Goal: Obtain resource: Download file/media

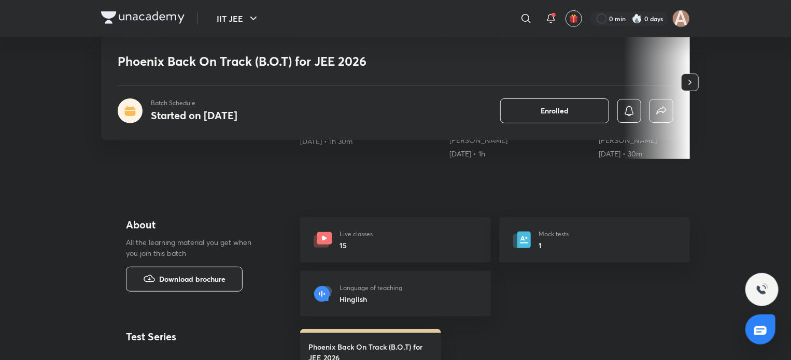
scroll to position [288, 0]
click at [389, 223] on div "Live classes 15" at bounding box center [395, 240] width 191 height 46
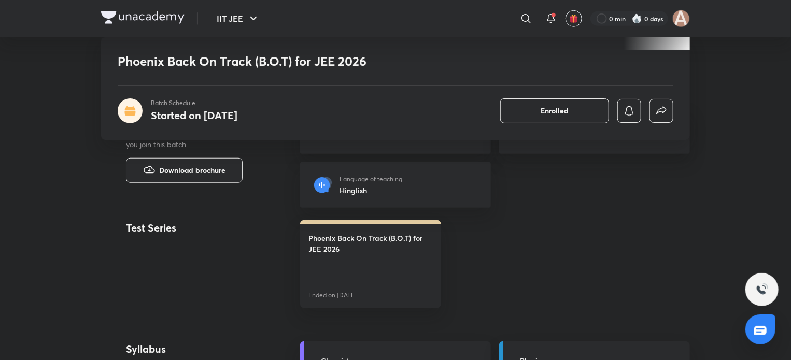
scroll to position [397, 0]
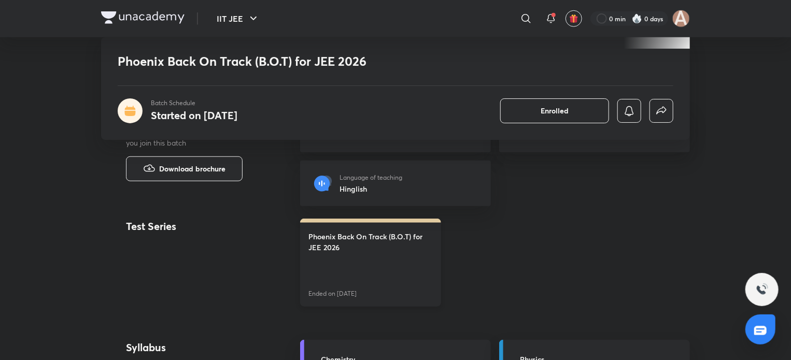
click at [406, 267] on link "Phoenix Back On Track (B.O.T) for JEE 2026 Ended on [DATE]" at bounding box center [370, 263] width 141 height 88
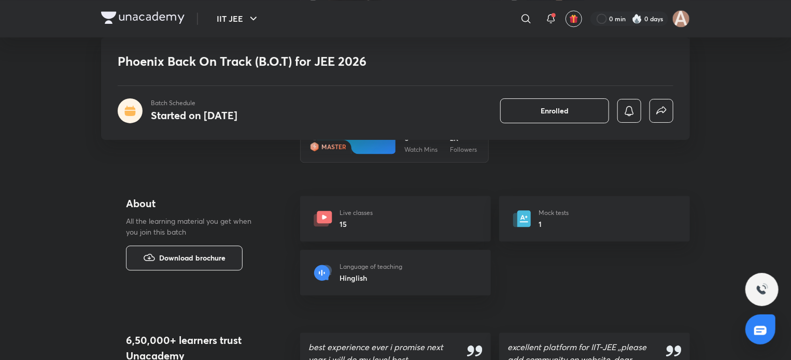
scroll to position [1315, 0]
click at [133, 247] on button "Download brochure" at bounding box center [184, 258] width 117 height 25
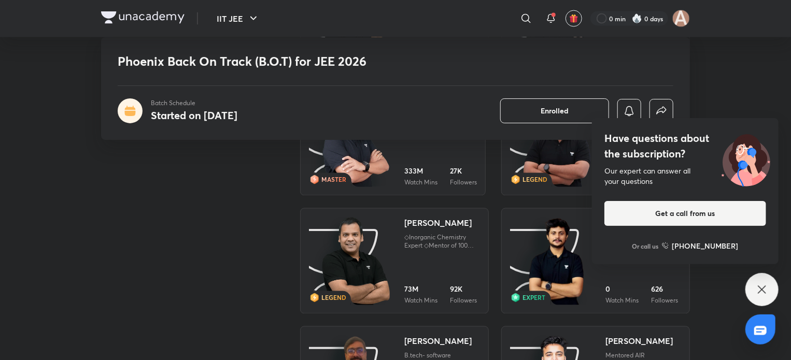
scroll to position [923, 0]
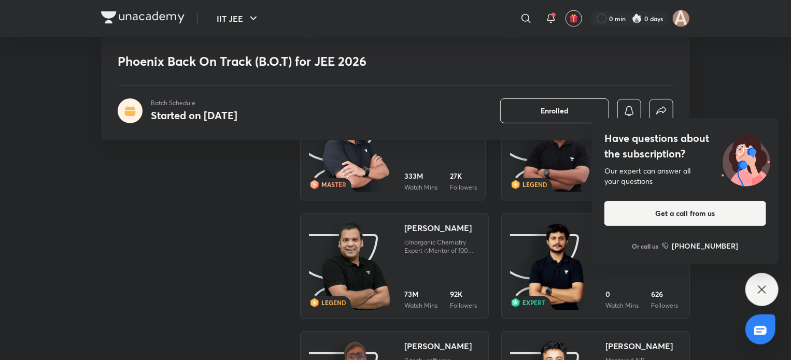
click at [760, 286] on icon at bounding box center [762, 289] width 12 height 12
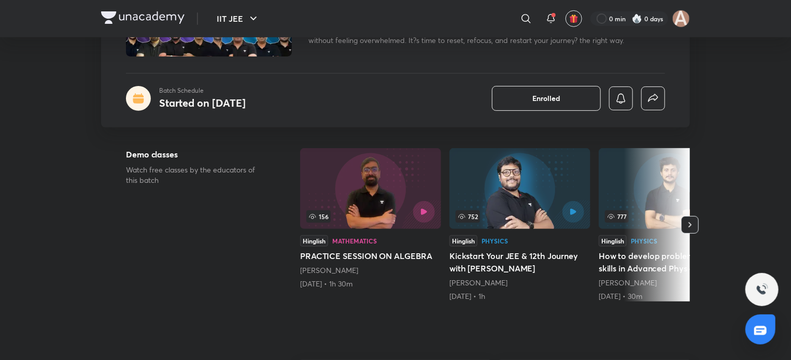
scroll to position [144, 0]
click at [691, 221] on icon "button" at bounding box center [690, 226] width 10 height 10
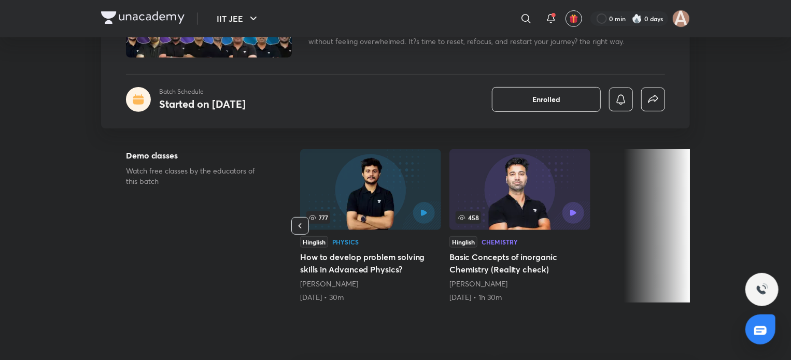
scroll to position [0, 0]
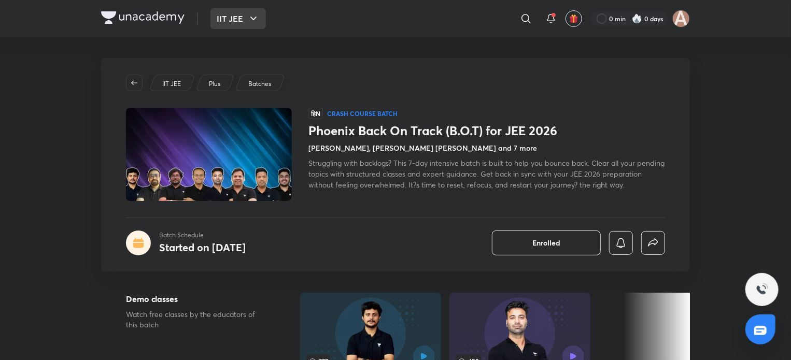
click at [218, 18] on button "IIT JEE" at bounding box center [237, 18] width 55 height 21
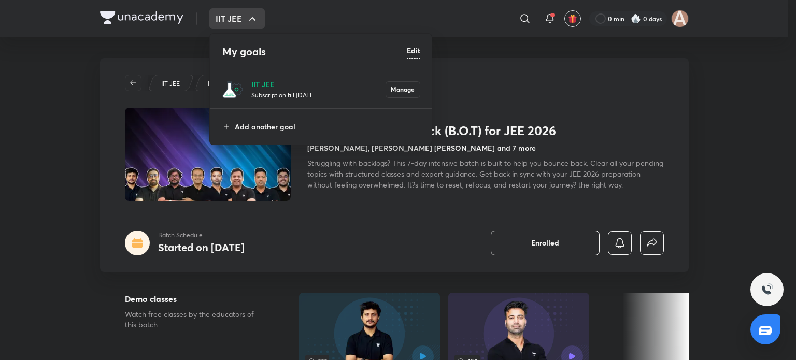
click at [166, 14] on div at bounding box center [398, 180] width 796 height 360
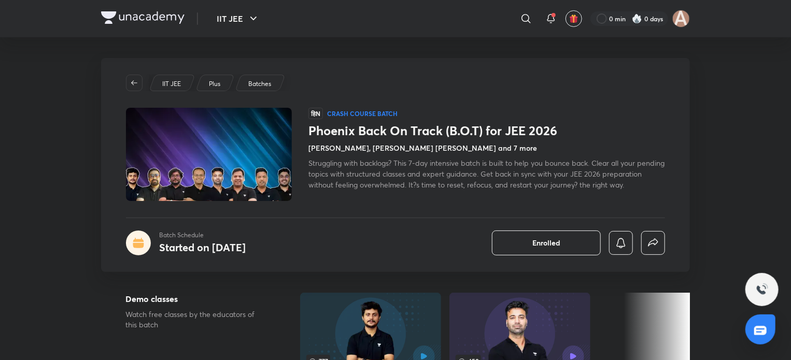
click at [119, 11] on img at bounding box center [142, 17] width 83 height 12
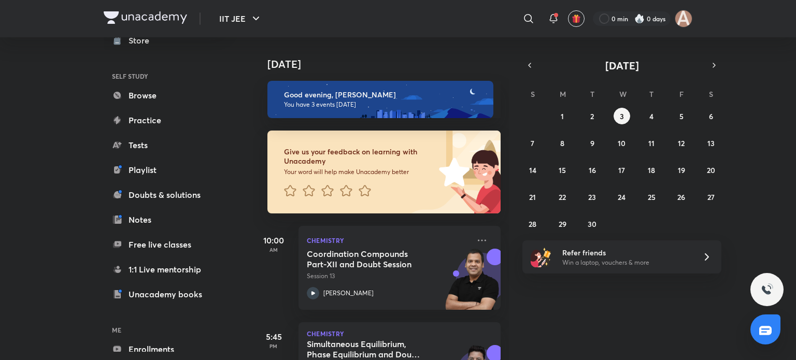
scroll to position [106, 0]
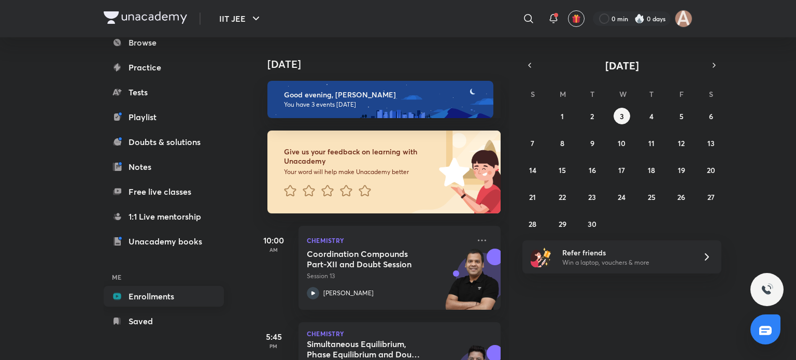
click at [146, 297] on link "Enrollments" at bounding box center [164, 296] width 120 height 21
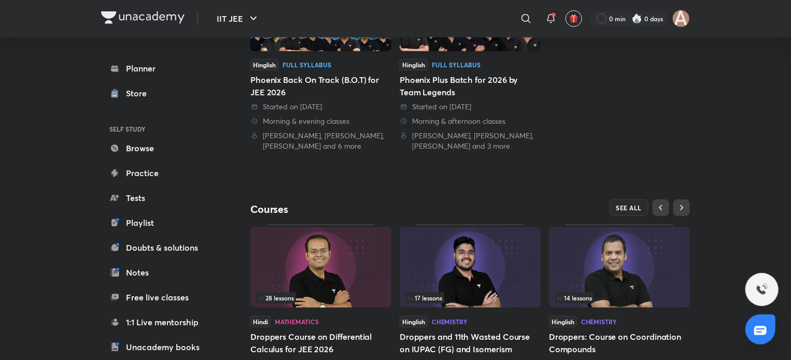
scroll to position [352, 0]
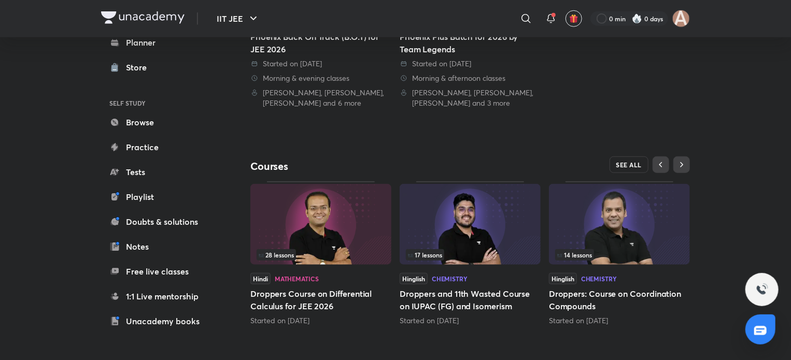
click at [622, 162] on span "SEE ALL" at bounding box center [629, 164] width 26 height 7
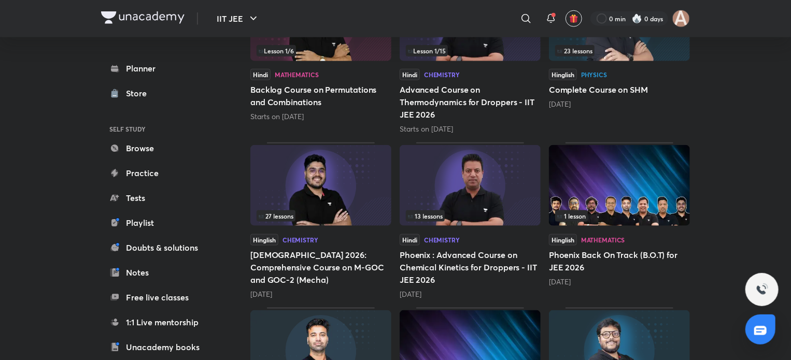
scroll to position [539, 0]
click at [638, 211] on div "1 lesson" at bounding box center [619, 215] width 129 height 11
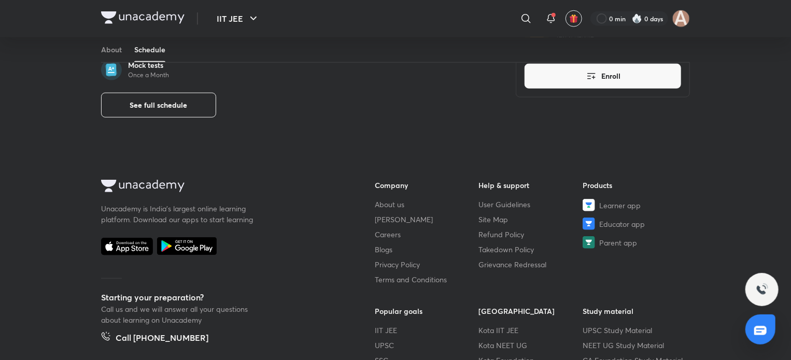
scroll to position [579, 0]
